Goal: Task Accomplishment & Management: Manage account settings

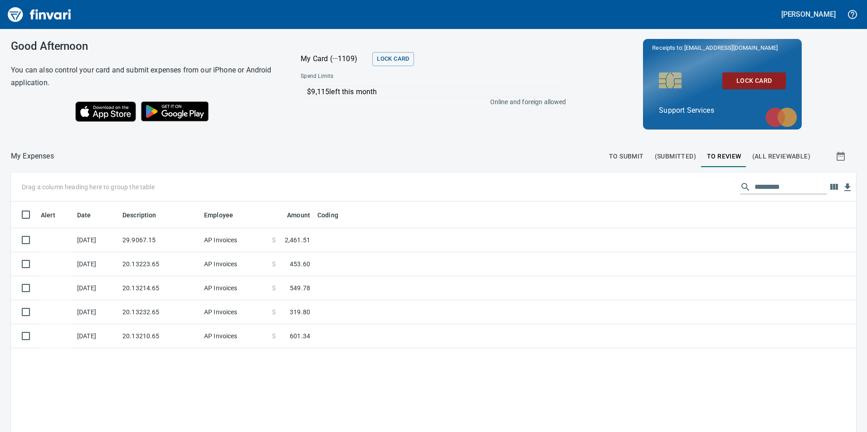
scroll to position [326, 831]
click at [609, 161] on span "To Submit" at bounding box center [626, 156] width 35 height 11
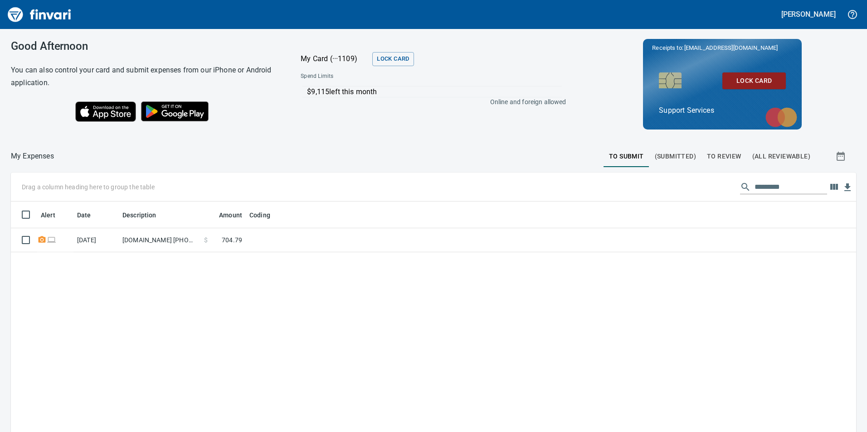
scroll to position [326, 831]
click at [718, 156] on span "To Review" at bounding box center [724, 156] width 34 height 11
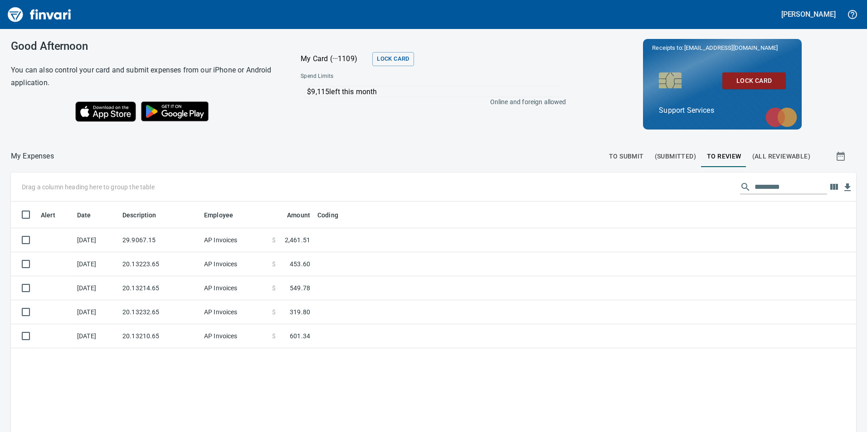
scroll to position [326, 831]
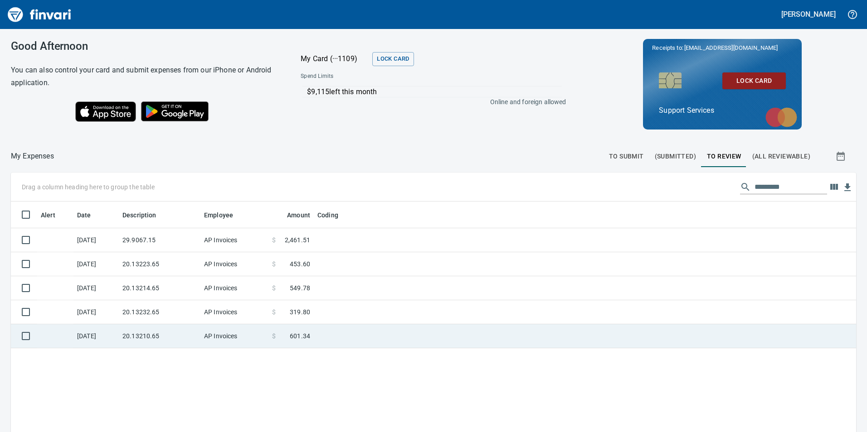
click at [171, 333] on td "20.13210.65" at bounding box center [160, 337] width 82 height 24
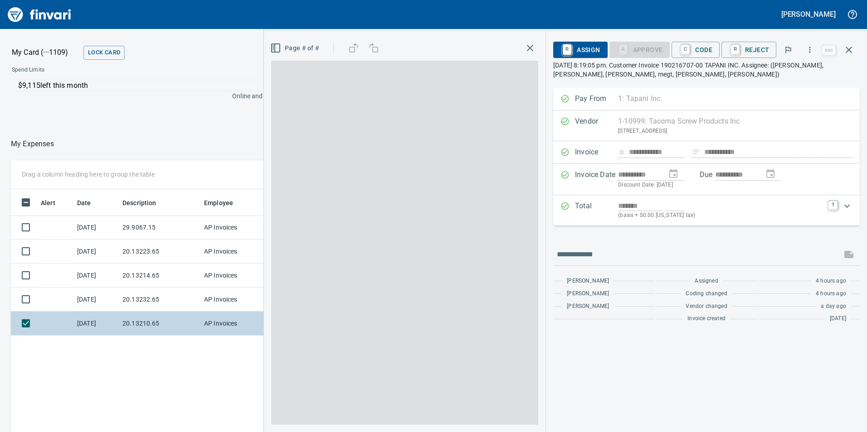
scroll to position [326, 605]
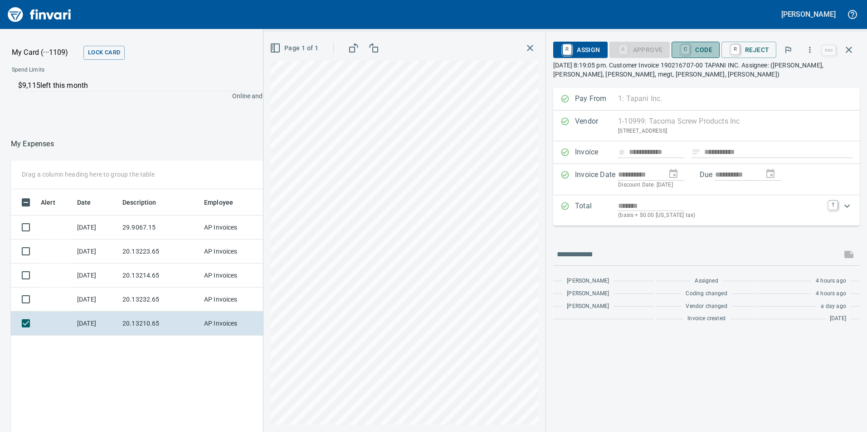
click at [701, 49] on span "C Code" at bounding box center [696, 49] width 34 height 15
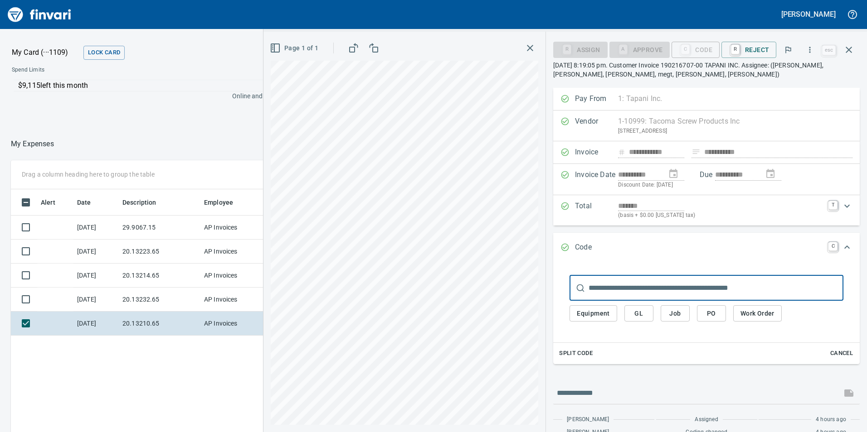
click at [627, 324] on div "Equipment GL Job PO Work Order" at bounding box center [706, 314] width 274 height 26
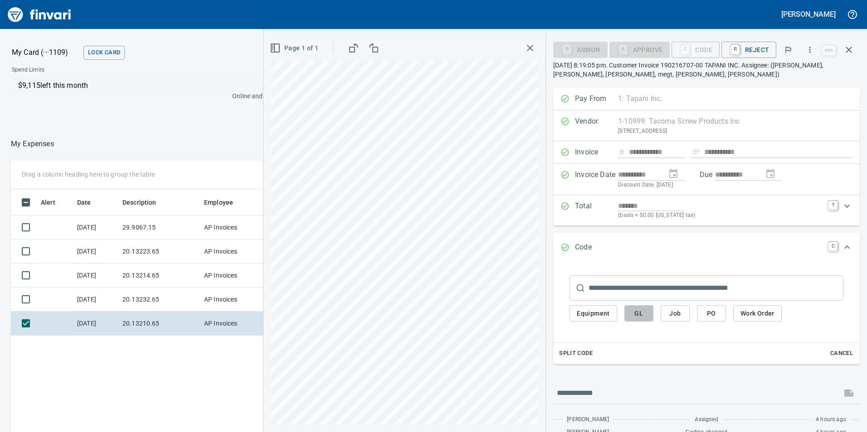
click at [635, 312] on span "GL" at bounding box center [638, 313] width 15 height 11
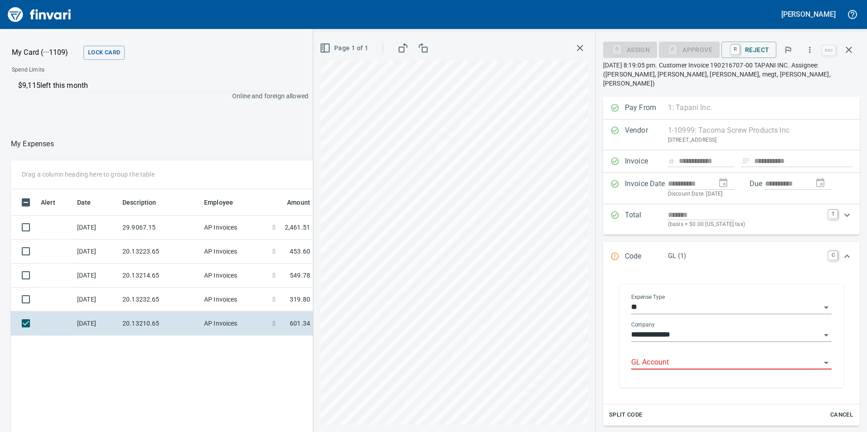
click at [654, 357] on input "GL Account" at bounding box center [725, 363] width 189 height 13
click at [662, 379] on li "6020.65.10: SMTC Consumables" at bounding box center [728, 377] width 192 height 22
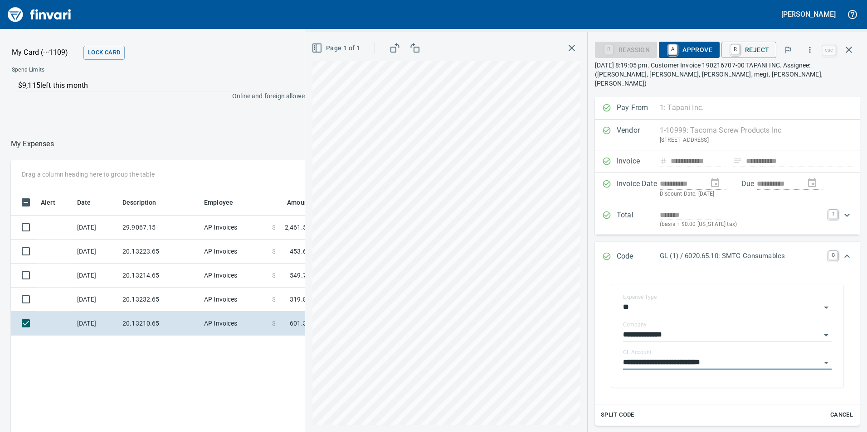
type input "**********"
click at [686, 53] on span "A Approve" at bounding box center [689, 49] width 46 height 15
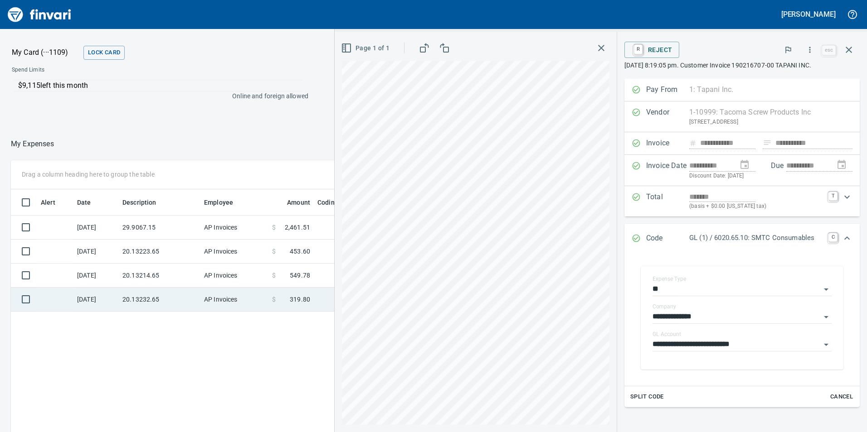
click at [205, 298] on td "AP Invoices" at bounding box center [234, 300] width 68 height 24
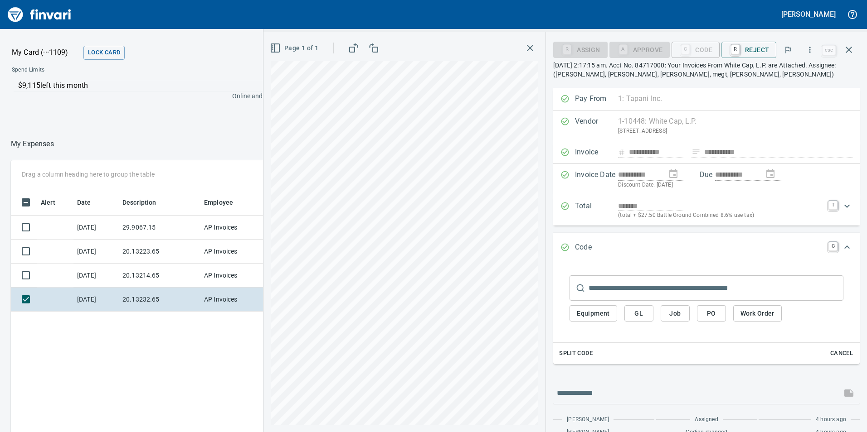
scroll to position [326, 605]
click at [642, 311] on span "GL" at bounding box center [638, 313] width 15 height 11
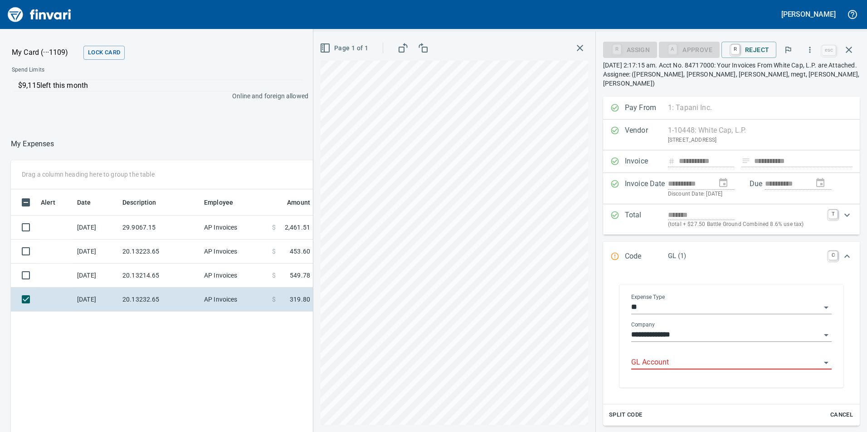
click at [644, 357] on input "GL Account" at bounding box center [725, 363] width 189 height 13
click at [730, 381] on li "6020.65.10: SMTC Consumables" at bounding box center [728, 377] width 192 height 22
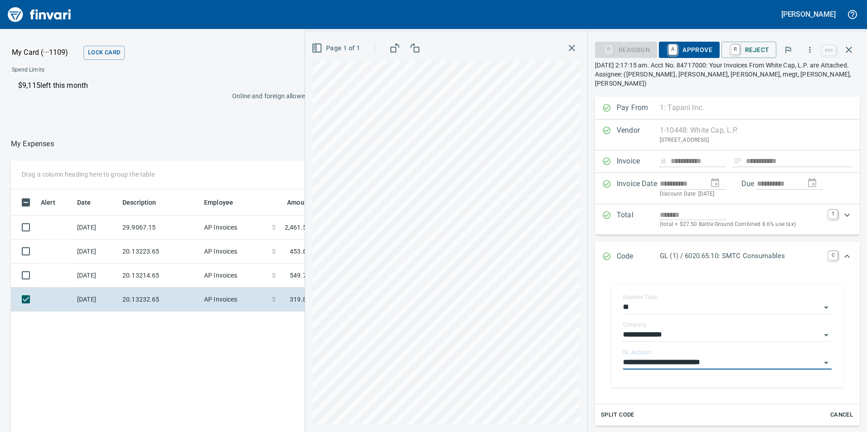
type input "**********"
click at [695, 51] on span "A Approve" at bounding box center [689, 49] width 46 height 15
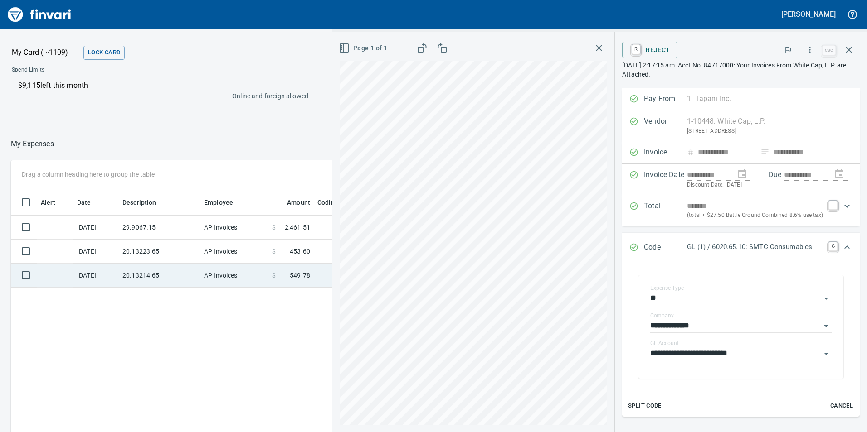
click at [167, 272] on td "20.13214.65" at bounding box center [160, 276] width 82 height 24
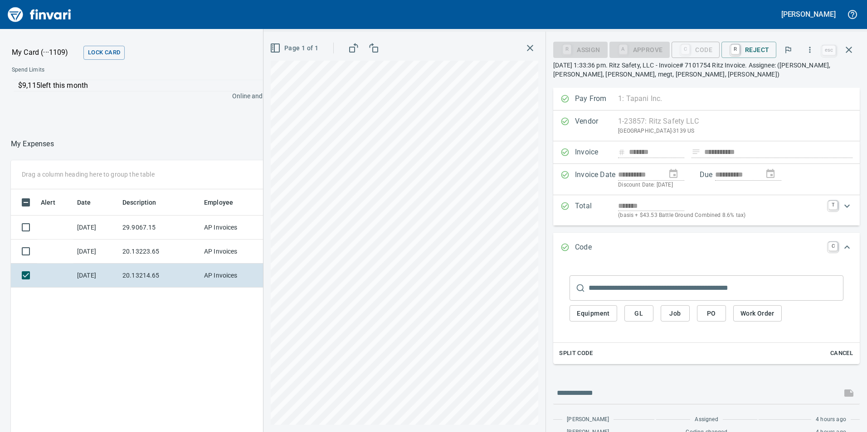
click at [631, 311] on button "GL" at bounding box center [638, 314] width 29 height 17
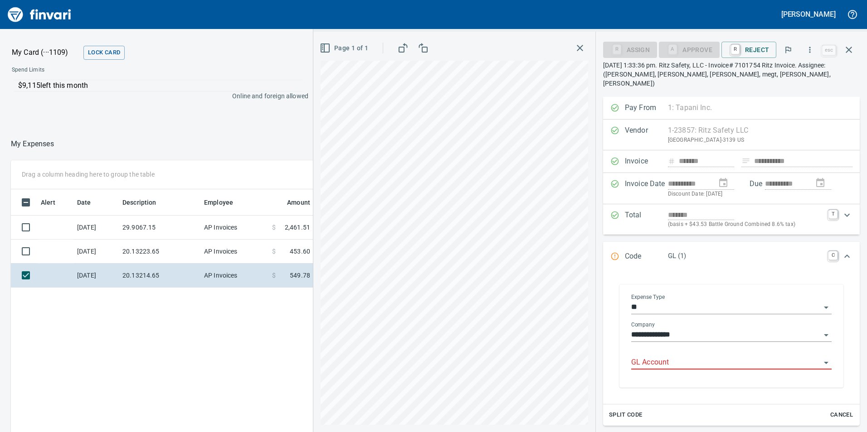
scroll to position [326, 605]
click at [644, 357] on input "GL Account" at bounding box center [725, 363] width 189 height 13
click at [692, 370] on li "6020.65.10: SMTC Consumables" at bounding box center [728, 377] width 192 height 22
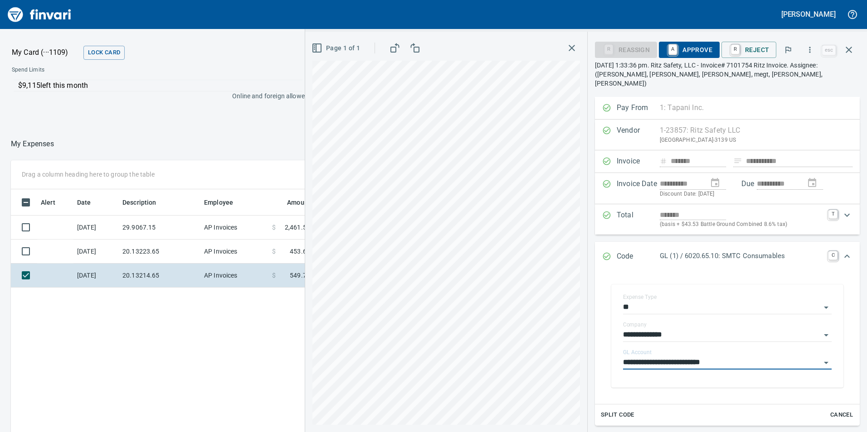
type input "**********"
click at [690, 47] on span "A Approve" at bounding box center [689, 49] width 46 height 15
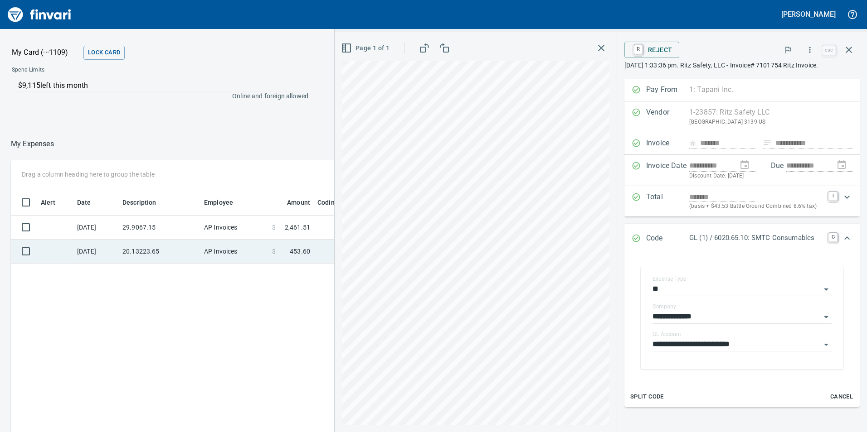
click at [101, 250] on td "[DATE]" at bounding box center [95, 252] width 45 height 24
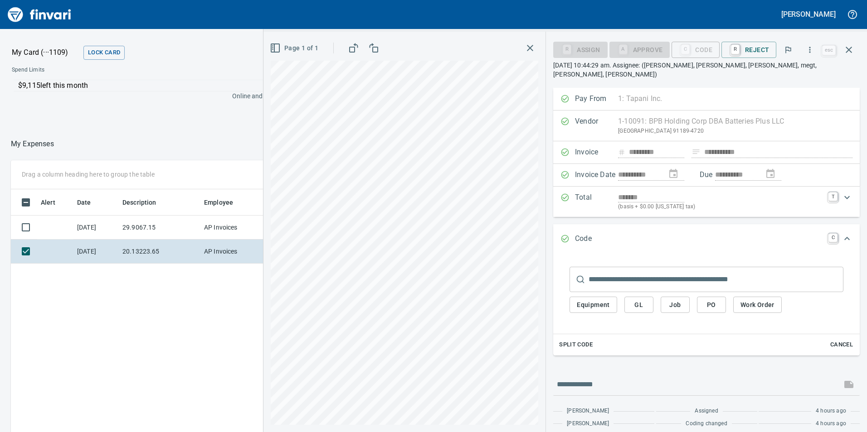
click at [636, 297] on button "GL" at bounding box center [638, 305] width 29 height 17
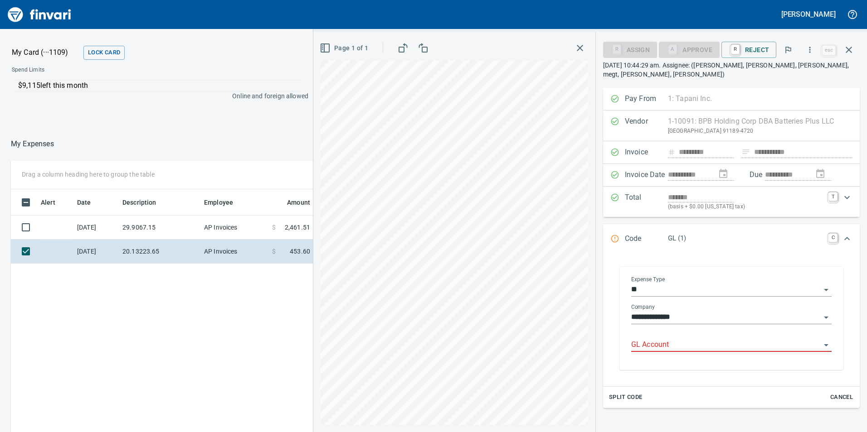
click at [655, 342] on input "GL Account" at bounding box center [725, 345] width 189 height 13
click at [665, 359] on li "6020.65.10: SMTC Consumables" at bounding box center [728, 369] width 192 height 22
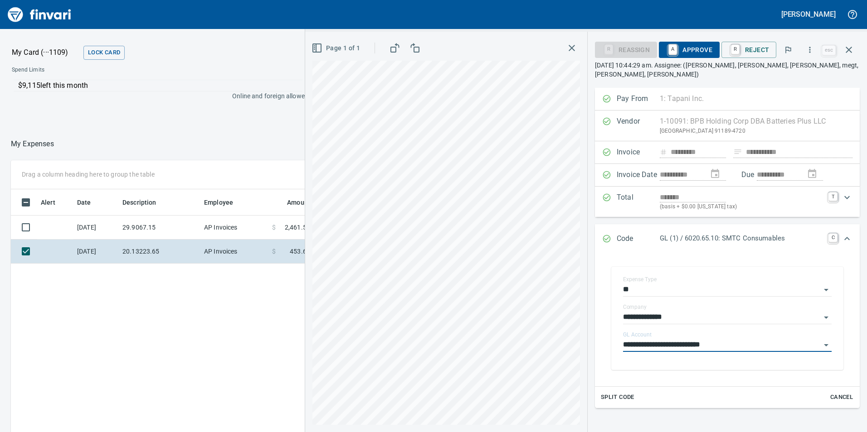
type input "**********"
click at [701, 52] on span "A Approve" at bounding box center [689, 49] width 46 height 15
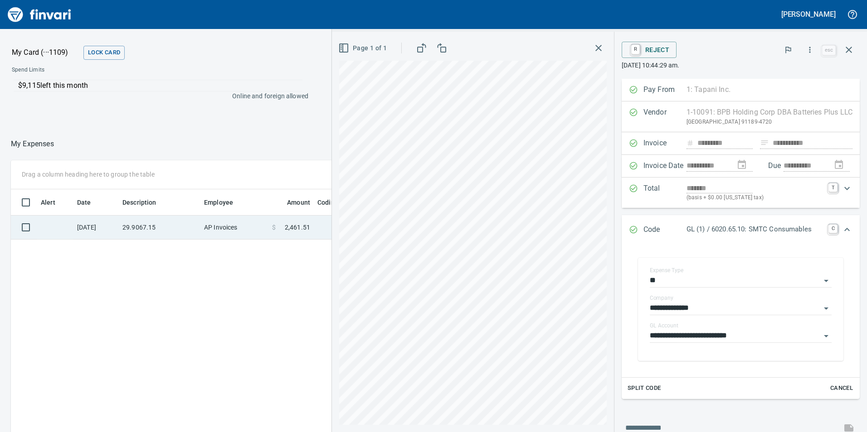
click at [189, 221] on td "29.9067.15" at bounding box center [160, 228] width 82 height 24
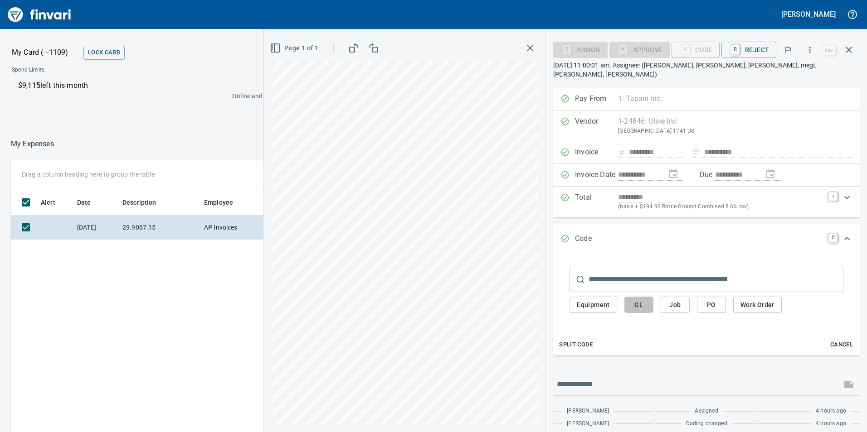
click at [638, 301] on span "GL" at bounding box center [638, 305] width 15 height 11
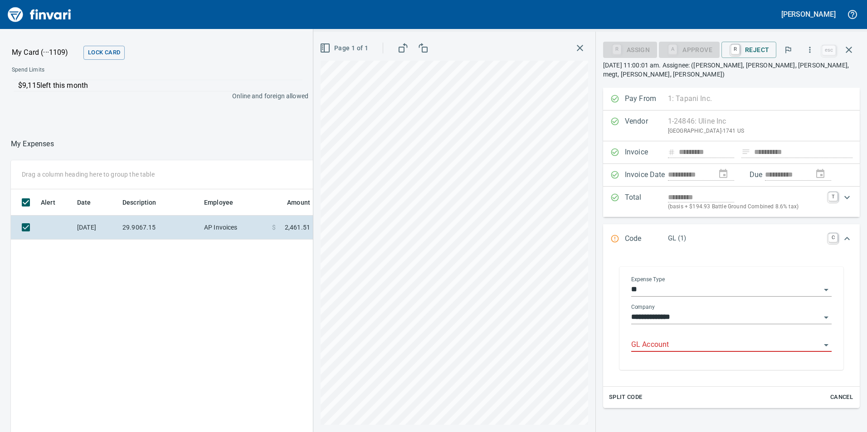
click at [662, 347] on input "GL Account" at bounding box center [725, 345] width 189 height 13
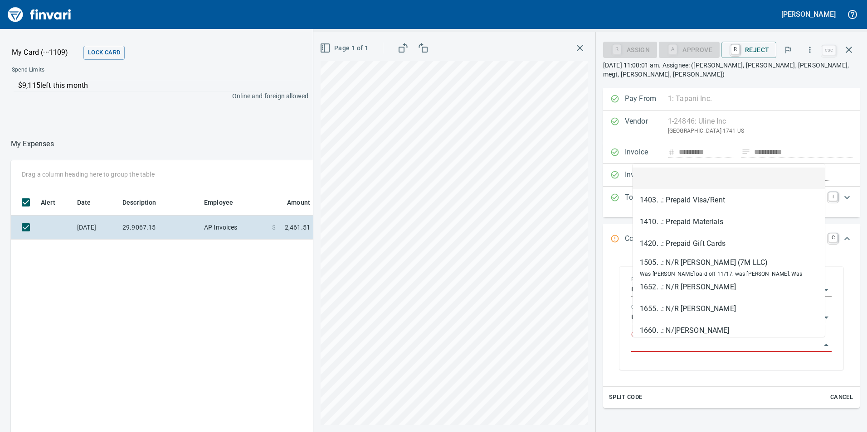
click at [675, 344] on input "GL Account" at bounding box center [725, 345] width 189 height 13
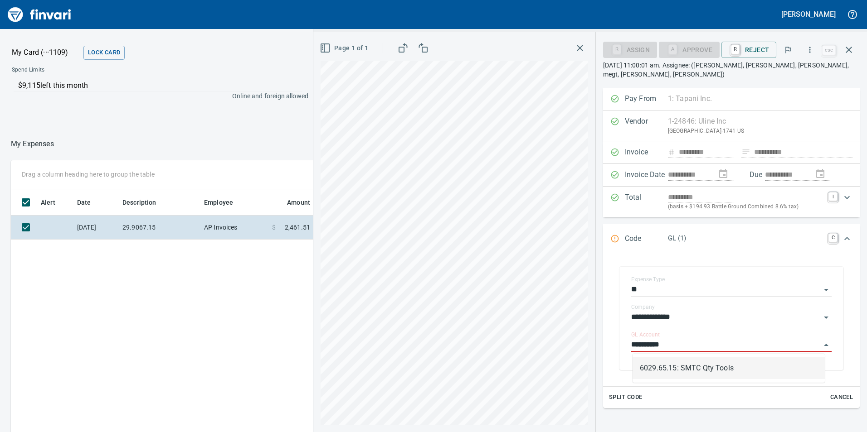
click at [692, 367] on li "6029.65.15: SMTC Qty Tools" at bounding box center [728, 369] width 192 height 22
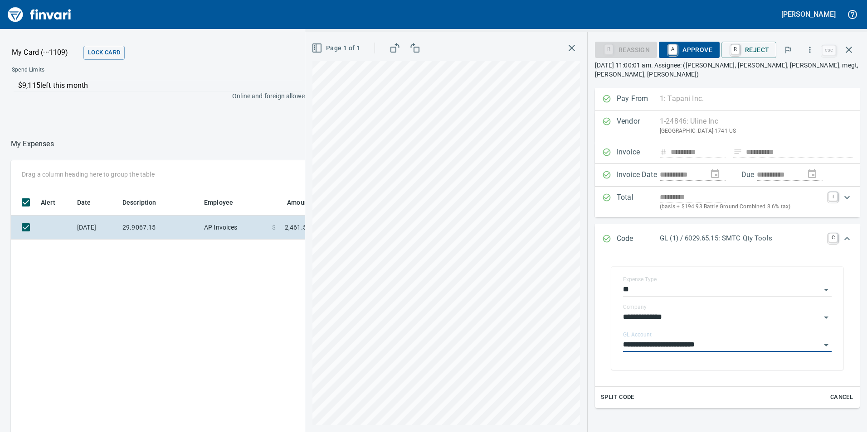
type input "**********"
drag, startPoint x: 692, startPoint y: 40, endPoint x: 692, endPoint y: 49, distance: 8.6
click at [692, 48] on div "R Reassign A Approve R Reject" at bounding box center [707, 50] width 225 height 20
click at [692, 49] on span "A Approve" at bounding box center [689, 49] width 46 height 15
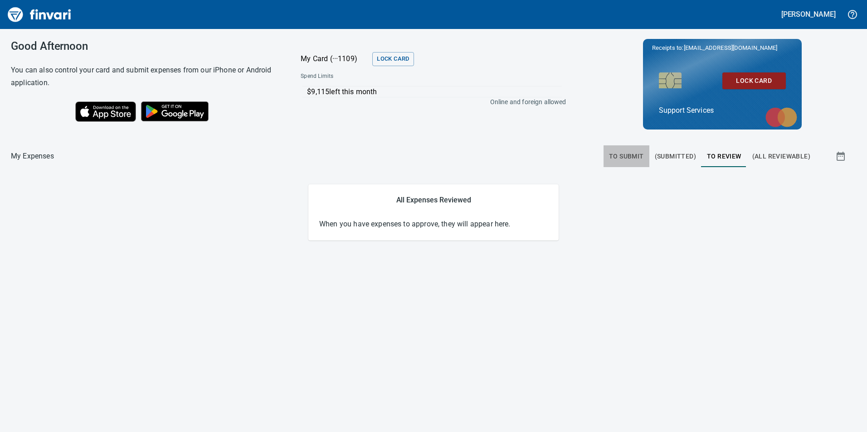
click at [621, 155] on span "To Submit" at bounding box center [626, 156] width 35 height 11
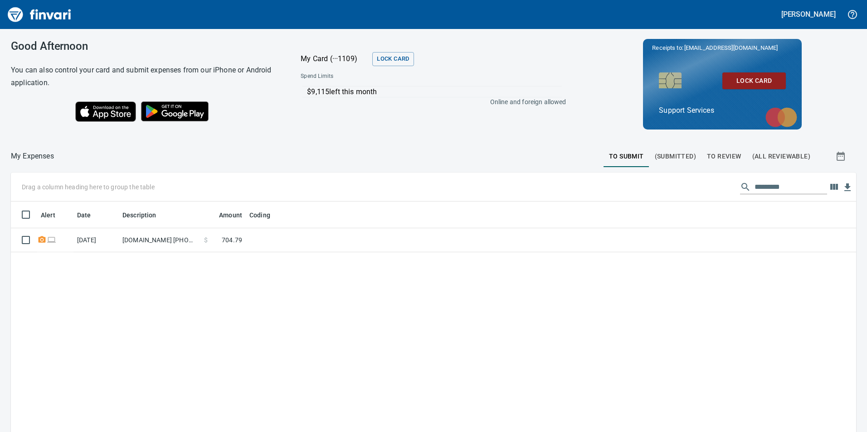
scroll to position [326, 831]
click at [731, 158] on span "To Review" at bounding box center [724, 156] width 34 height 11
